Goal: Transaction & Acquisition: Purchase product/service

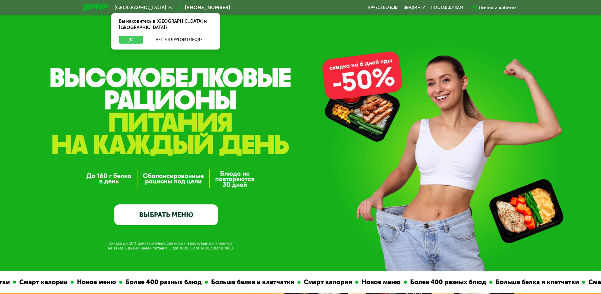
click at [129, 36] on button "Да" at bounding box center [131, 40] width 24 height 8
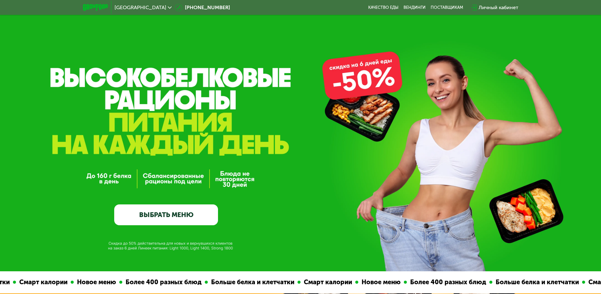
click at [196, 220] on link "ВЫБРАТЬ МЕНЮ" at bounding box center [166, 215] width 104 height 21
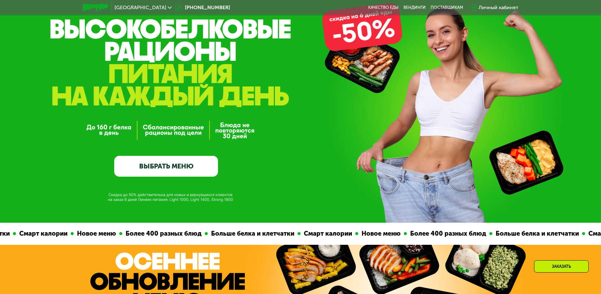
scroll to position [32, 0]
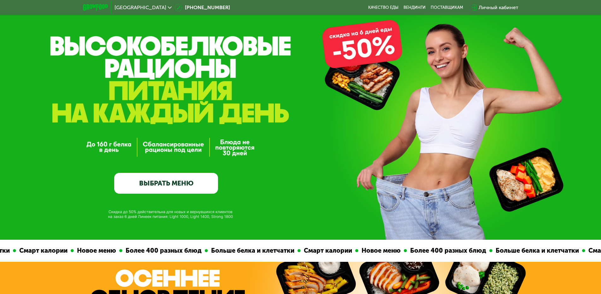
click at [186, 183] on link "ВЫБРАТЬ МЕНЮ" at bounding box center [166, 183] width 104 height 21
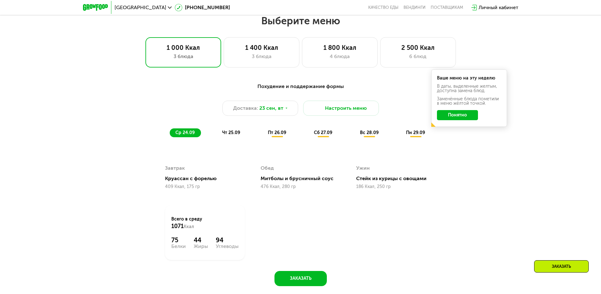
scroll to position [523, 0]
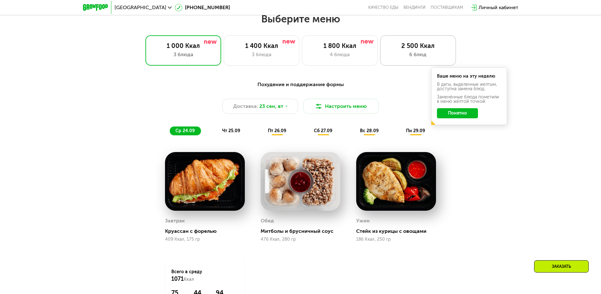
click at [416, 56] on div "6 блюд" at bounding box center [418, 55] width 62 height 8
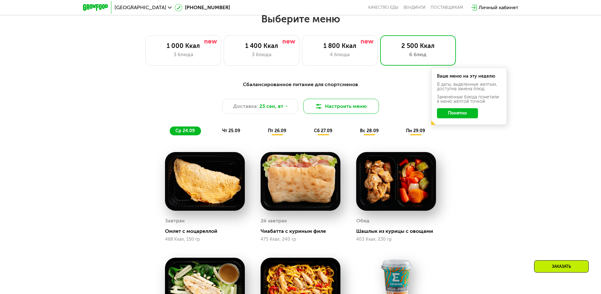
click at [358, 108] on button "Настроить меню" at bounding box center [341, 106] width 76 height 15
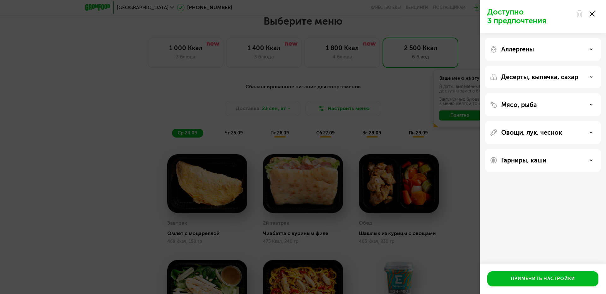
click at [583, 53] on div "Аллергены" at bounding box center [543, 49] width 116 height 23
click at [588, 50] on div "Аллергены" at bounding box center [543, 49] width 106 height 8
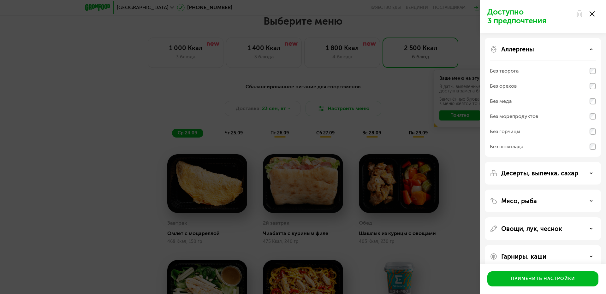
click at [588, 50] on div "Аллергены" at bounding box center [543, 49] width 106 height 8
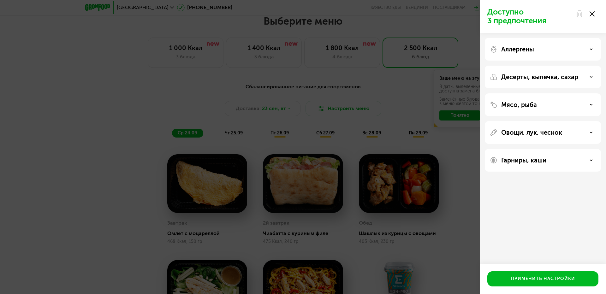
click at [589, 75] on div "Десерты, выпечка, сахар" at bounding box center [543, 77] width 106 height 8
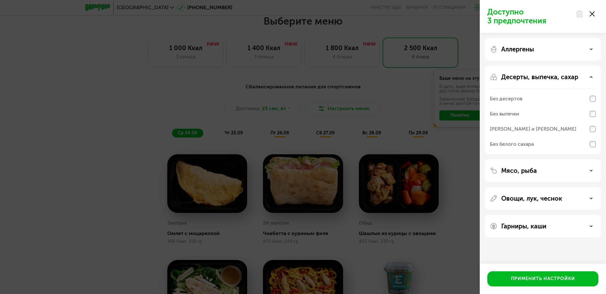
click at [589, 76] on div "Десерты, выпечка, сахар" at bounding box center [543, 77] width 106 height 8
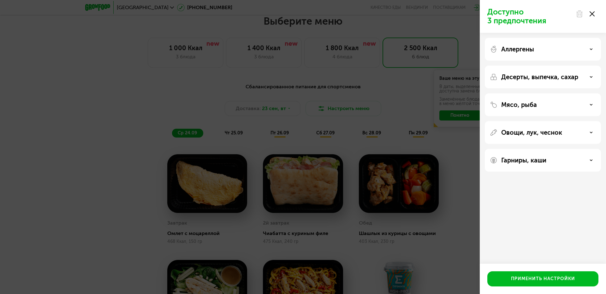
click at [591, 113] on div "Мясо, рыба" at bounding box center [543, 104] width 116 height 23
click at [587, 102] on div "Мясо, рыба" at bounding box center [543, 105] width 106 height 8
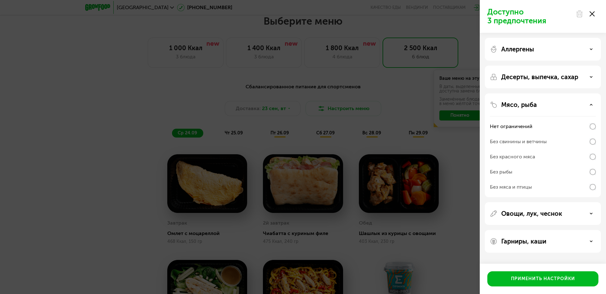
click at [587, 102] on div "Мясо, рыба" at bounding box center [543, 105] width 106 height 8
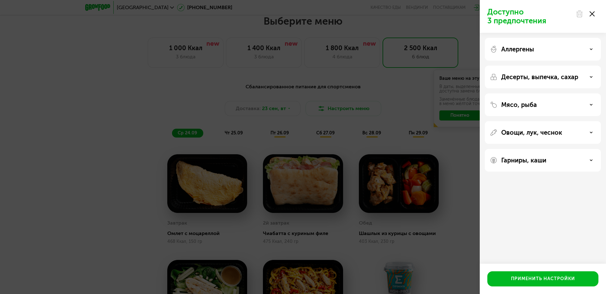
click at [587, 131] on div "Овощи, лук, чеснок" at bounding box center [543, 133] width 106 height 8
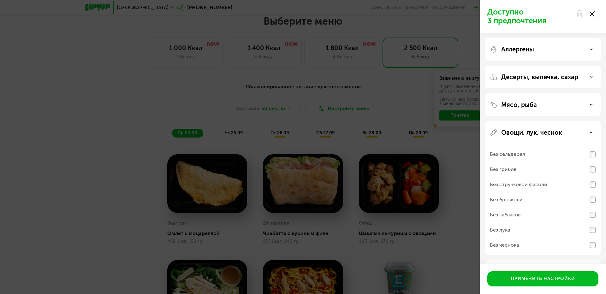
click at [587, 131] on div "Овощи, лук, чеснок" at bounding box center [543, 133] width 106 height 8
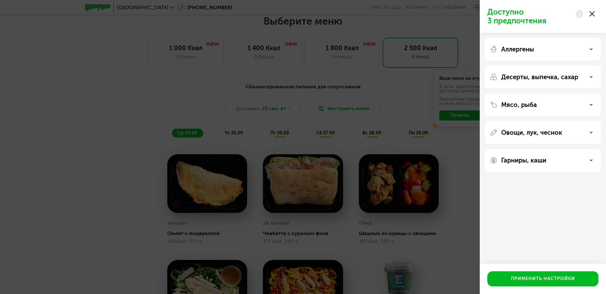
click at [587, 157] on div "Гарниры, каши" at bounding box center [543, 161] width 106 height 8
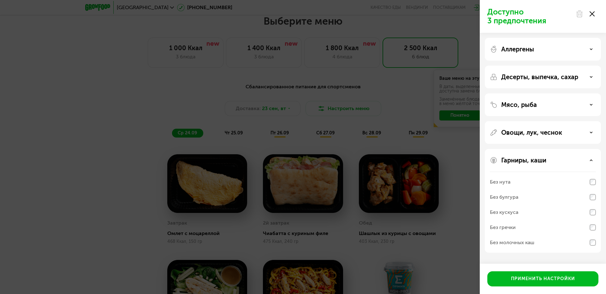
click at [587, 157] on div "Гарниры, каши" at bounding box center [543, 161] width 106 height 8
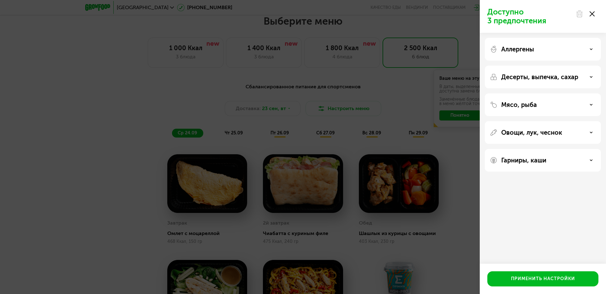
click at [554, 53] on div "Аллергены" at bounding box center [543, 49] width 116 height 23
click at [556, 49] on div "Аллергены" at bounding box center [543, 49] width 106 height 8
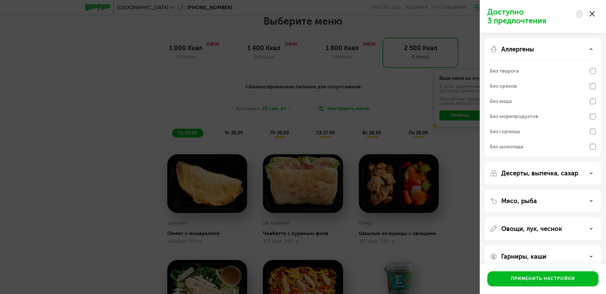
click at [557, 49] on div "Аллергены" at bounding box center [543, 49] width 106 height 8
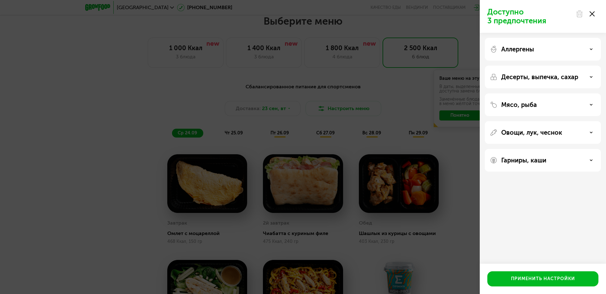
click at [559, 50] on div "Аллергены" at bounding box center [543, 49] width 106 height 8
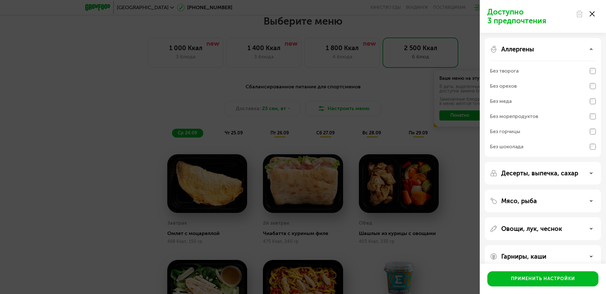
click at [559, 51] on div "Аллергены" at bounding box center [543, 49] width 106 height 8
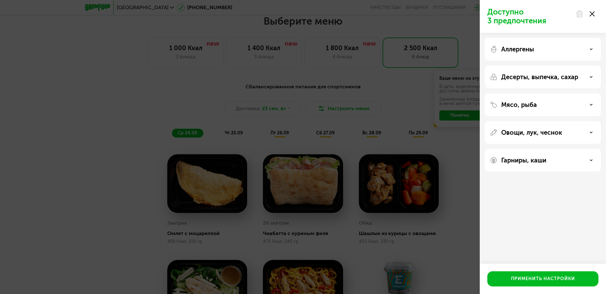
click at [561, 85] on div "Десерты, выпечка, сахар" at bounding box center [543, 77] width 116 height 23
click at [562, 83] on div "Десерты, выпечка, сахар" at bounding box center [543, 77] width 116 height 23
click at [574, 77] on p "Десерты, выпечка, сахар" at bounding box center [539, 77] width 77 height 8
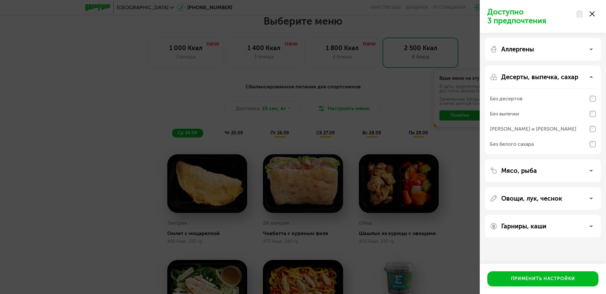
click at [577, 77] on p "Десерты, выпечка, сахар" at bounding box center [539, 77] width 77 height 8
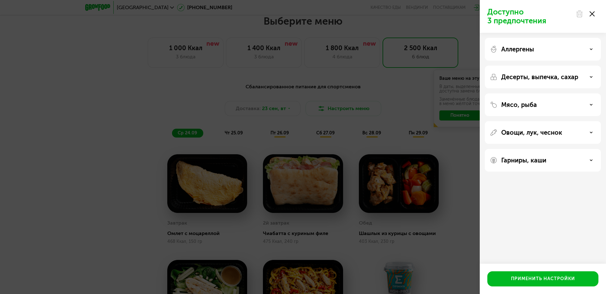
click at [576, 106] on div "Мясо, рыба" at bounding box center [543, 105] width 106 height 8
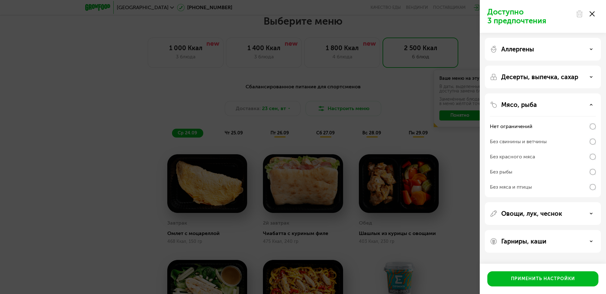
click at [578, 105] on div "Мясо, рыба" at bounding box center [543, 105] width 106 height 8
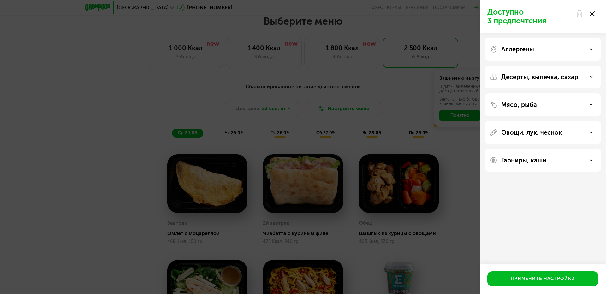
click at [459, 206] on div "Доступно 3 предпочтения Аллергены Десерты, выпечка, сахар Мясо, рыба Овощи, лук…" at bounding box center [303, 147] width 606 height 294
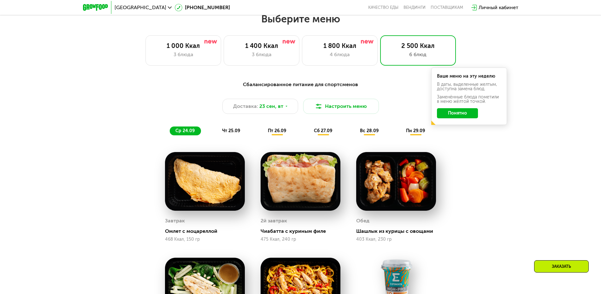
click at [467, 113] on button "Понятно" at bounding box center [457, 113] width 41 height 10
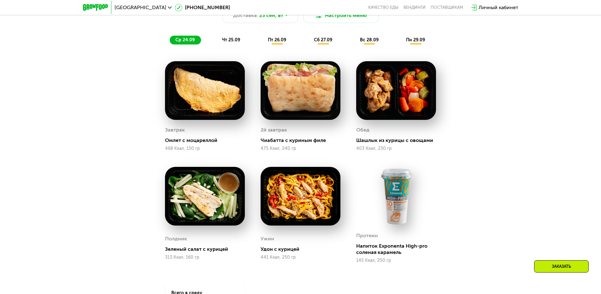
scroll to position [570, 0]
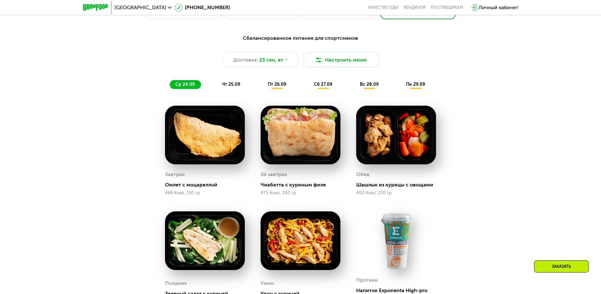
click at [235, 84] on span "чт 25.09" at bounding box center [231, 84] width 18 height 5
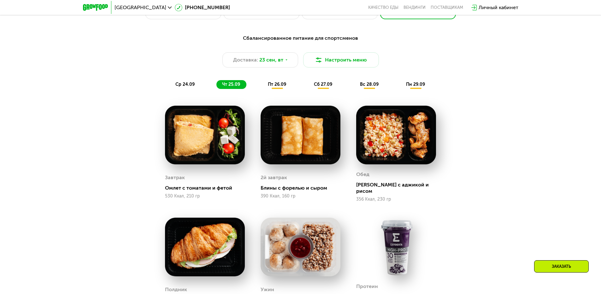
click at [276, 85] on span "пт 26.09" at bounding box center [277, 84] width 18 height 5
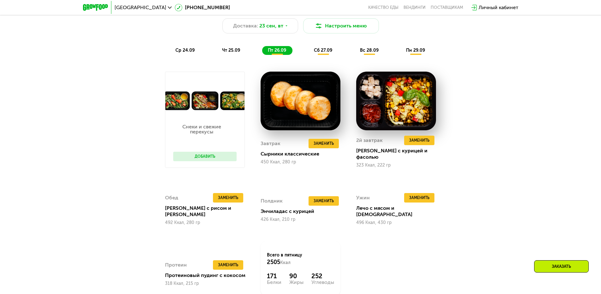
scroll to position [601, 0]
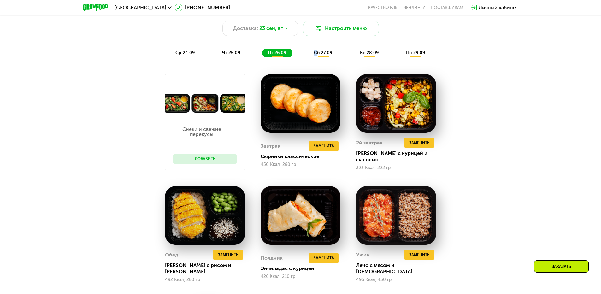
click at [316, 54] on span "сб 27.09" at bounding box center [323, 52] width 18 height 5
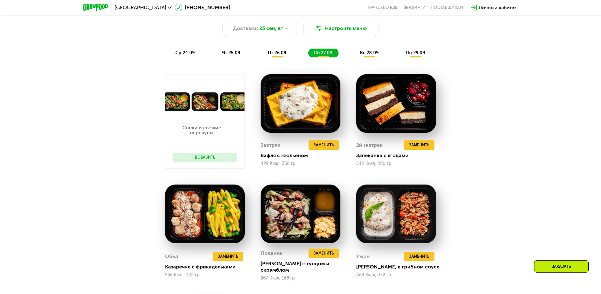
click at [380, 57] on div "вс 28.09" at bounding box center [369, 53] width 31 height 9
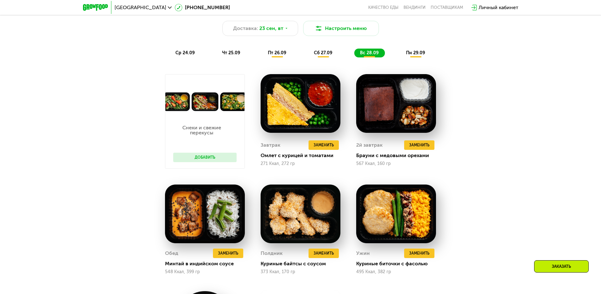
click at [189, 55] on span "ср 24.09" at bounding box center [184, 52] width 19 height 5
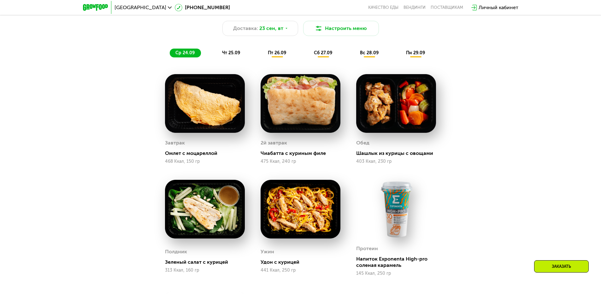
click at [238, 54] on span "чт 25.09" at bounding box center [231, 52] width 18 height 5
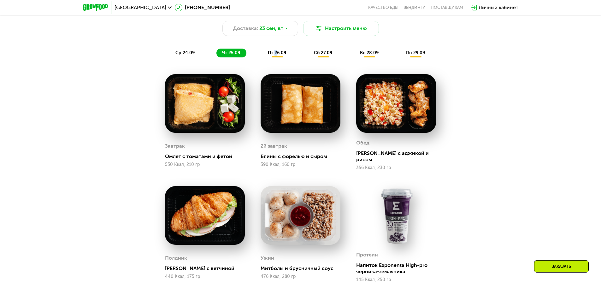
click at [276, 56] on span "пт 26.09" at bounding box center [277, 52] width 18 height 5
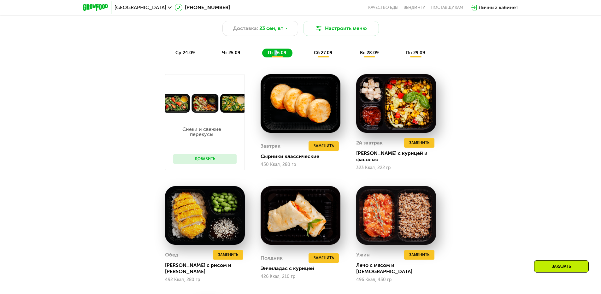
click at [208, 160] on button "Добавить" at bounding box center [204, 158] width 63 height 9
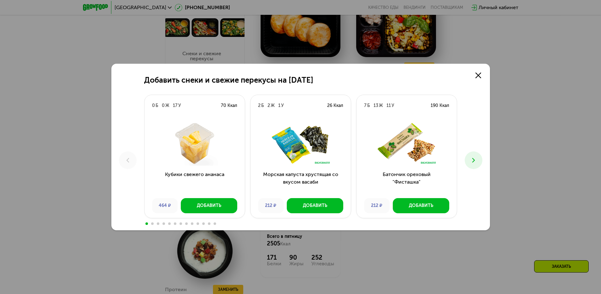
scroll to position [696, 0]
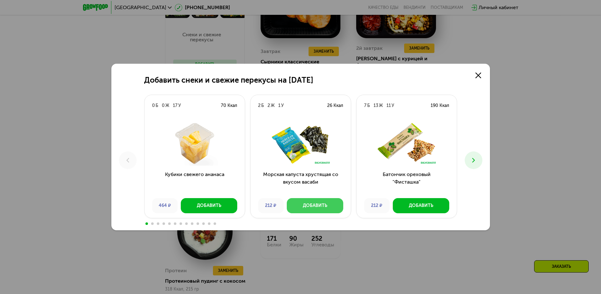
click at [326, 208] on div "Добавить" at bounding box center [315, 206] width 24 height 6
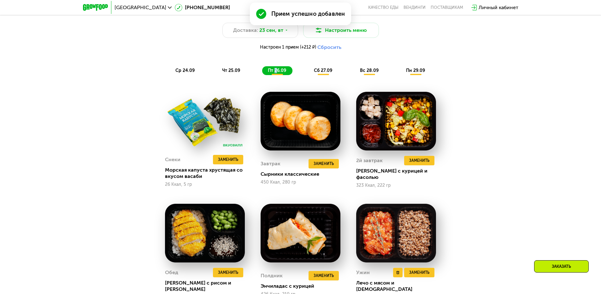
scroll to position [522, 0]
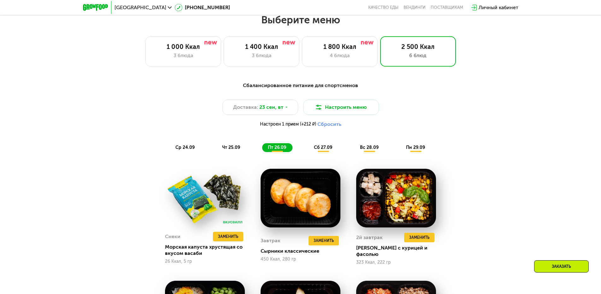
click at [316, 147] on span "сб 27.09" at bounding box center [323, 147] width 18 height 5
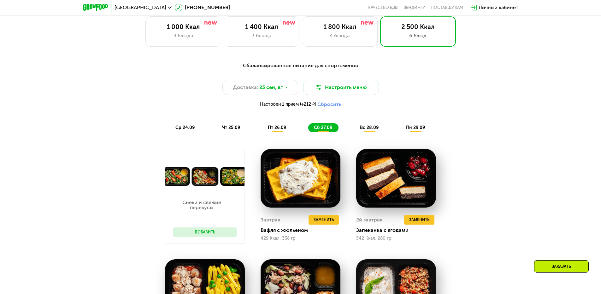
scroll to position [617, 0]
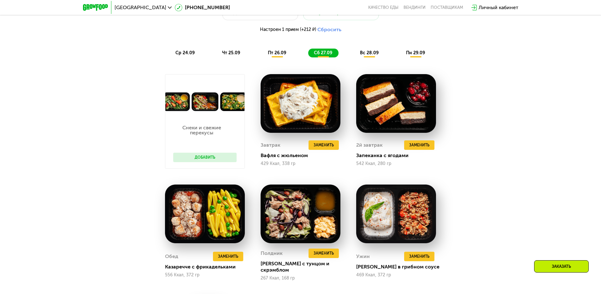
click at [279, 56] on span "пт 26.09" at bounding box center [277, 52] width 18 height 5
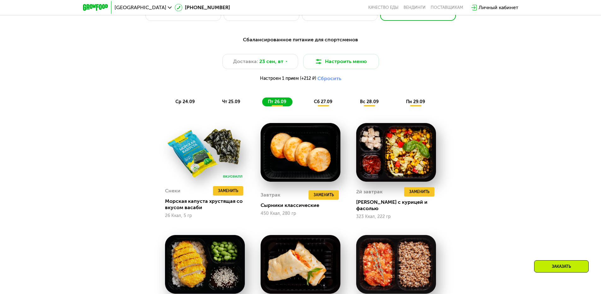
scroll to position [554, 0]
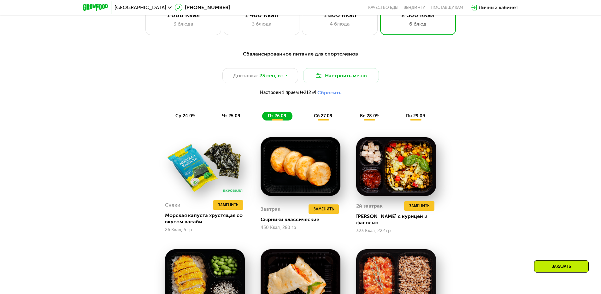
click at [327, 93] on button "Сбросить" at bounding box center [330, 93] width 24 height 6
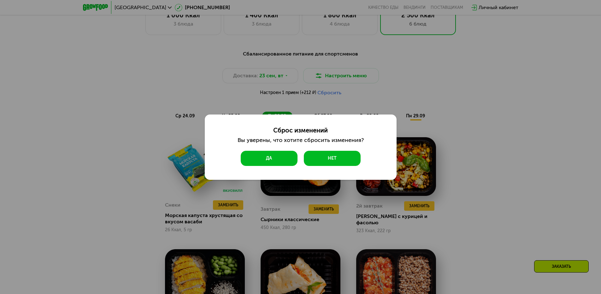
click at [267, 160] on button "Да" at bounding box center [269, 158] width 57 height 15
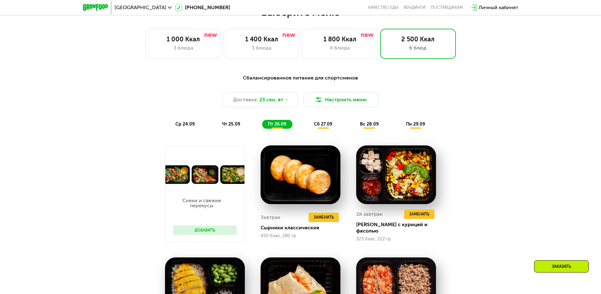
scroll to position [522, 0]
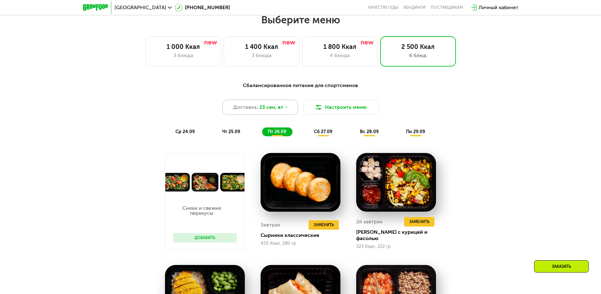
click at [280, 105] on span "23 сен, вт" at bounding box center [271, 108] width 24 height 8
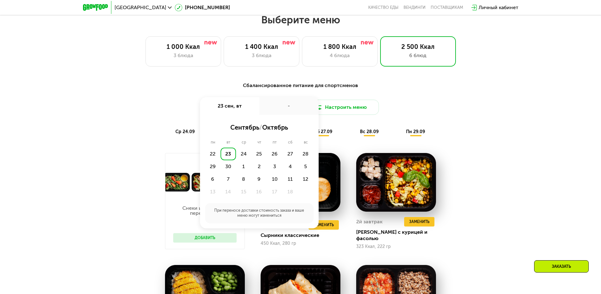
click at [521, 117] on div "Сбалансированное питание для спортсменов Доставка: [DATE] сен, вт - сентябрь / …" at bounding box center [300, 290] width 601 height 435
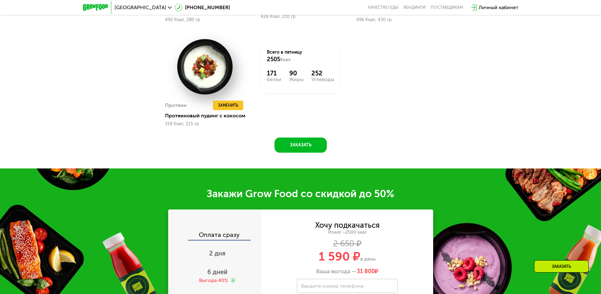
scroll to position [869, 0]
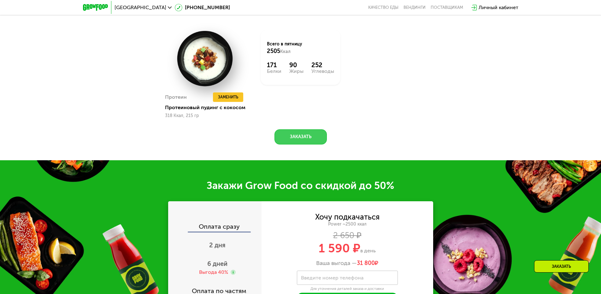
click at [295, 134] on button "Заказать" at bounding box center [301, 136] width 52 height 15
